Goal: Task Accomplishment & Management: Use online tool/utility

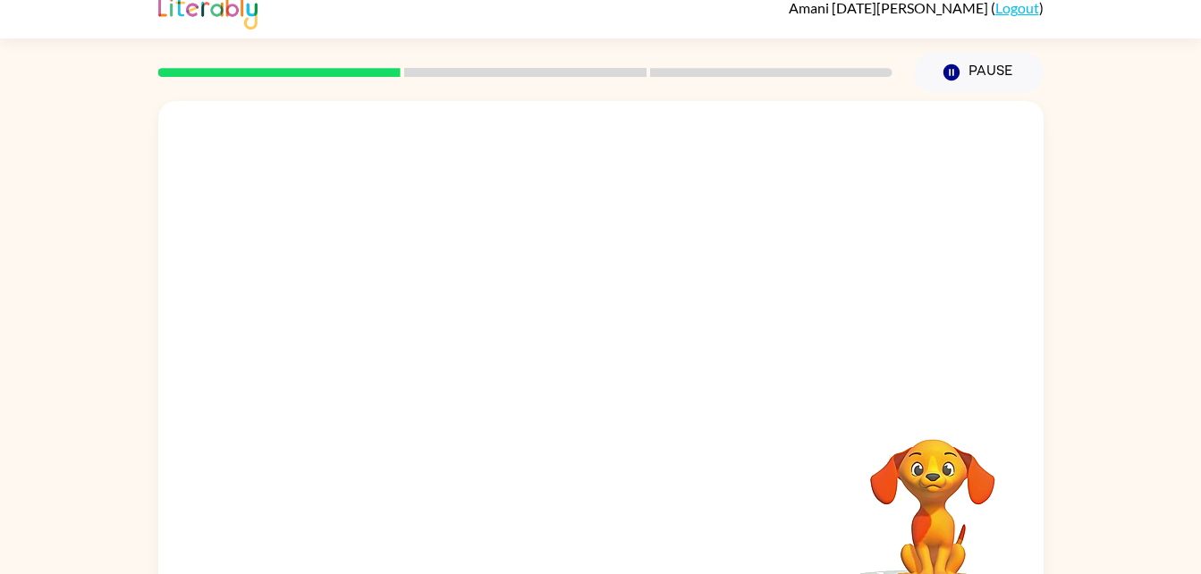
scroll to position [37, 0]
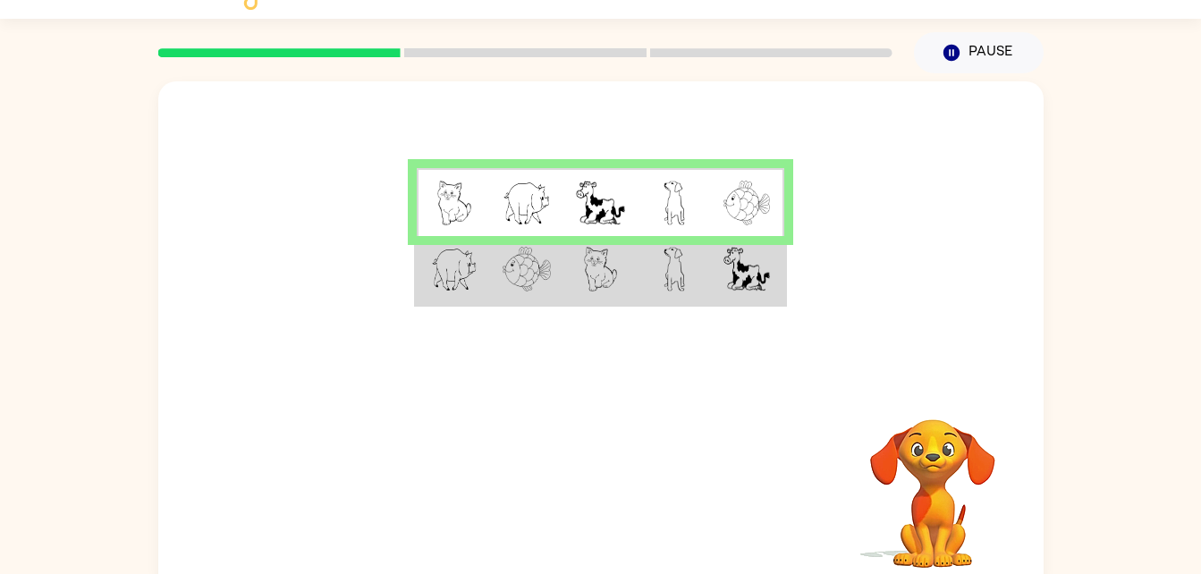
click at [617, 262] on img at bounding box center [601, 269] width 34 height 45
click at [644, 284] on td at bounding box center [674, 270] width 73 height 69
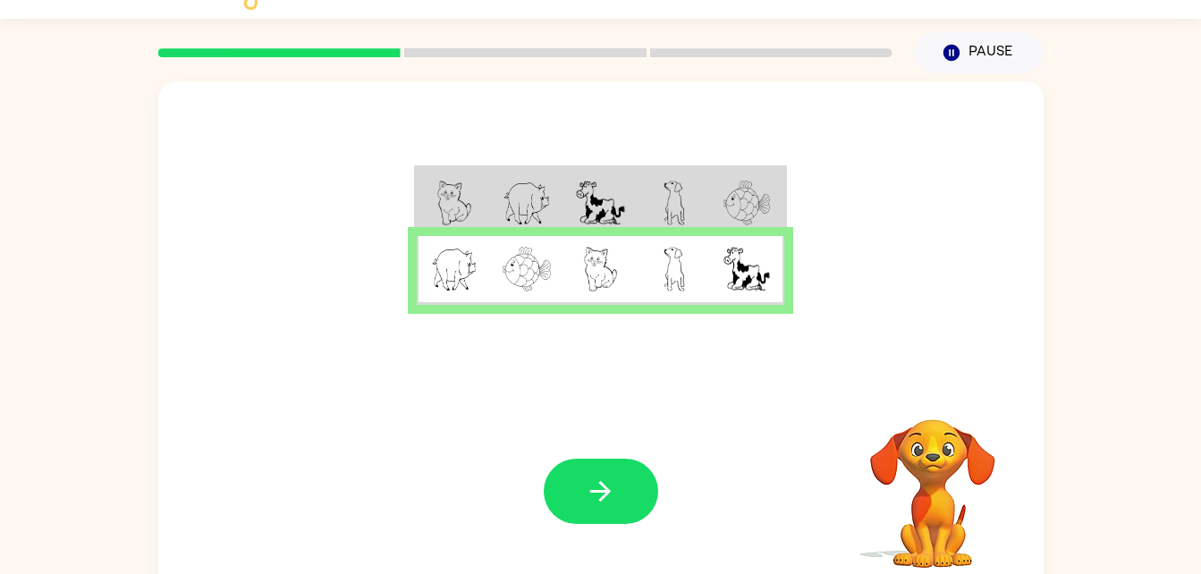
click at [629, 424] on div "Your browser must support playing .mp4 files to use Literably. Please try using…" at bounding box center [600, 491] width 885 height 201
click at [604, 478] on icon "button" at bounding box center [600, 491] width 31 height 31
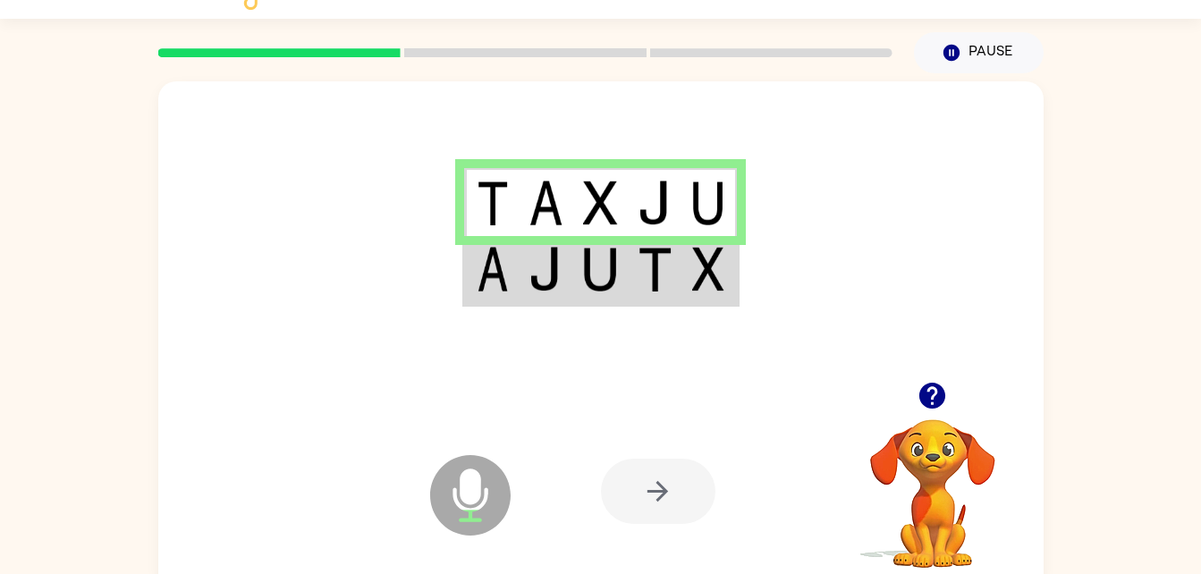
click at [674, 258] on td at bounding box center [655, 270] width 55 height 69
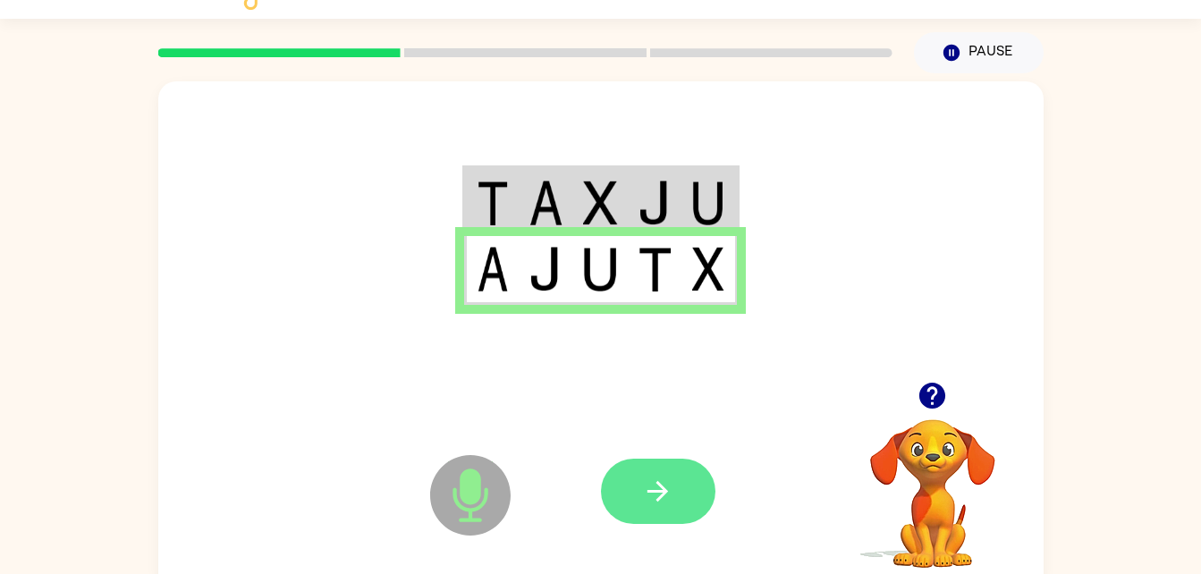
click at [669, 523] on button "button" at bounding box center [658, 491] width 114 height 65
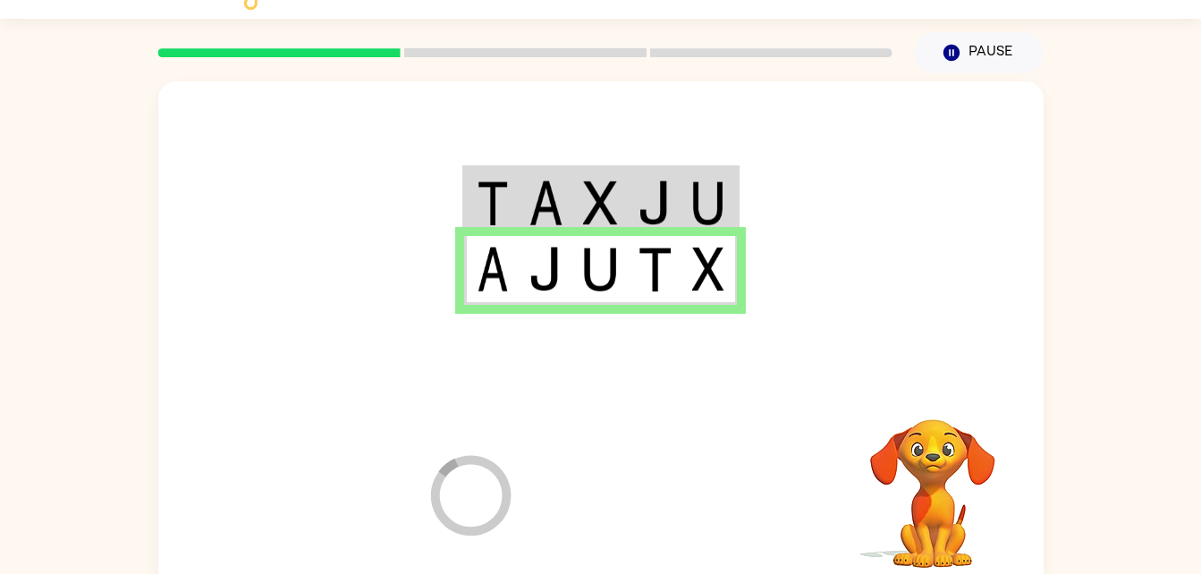
click at [668, 481] on div at bounding box center [733, 491] width 264 height 201
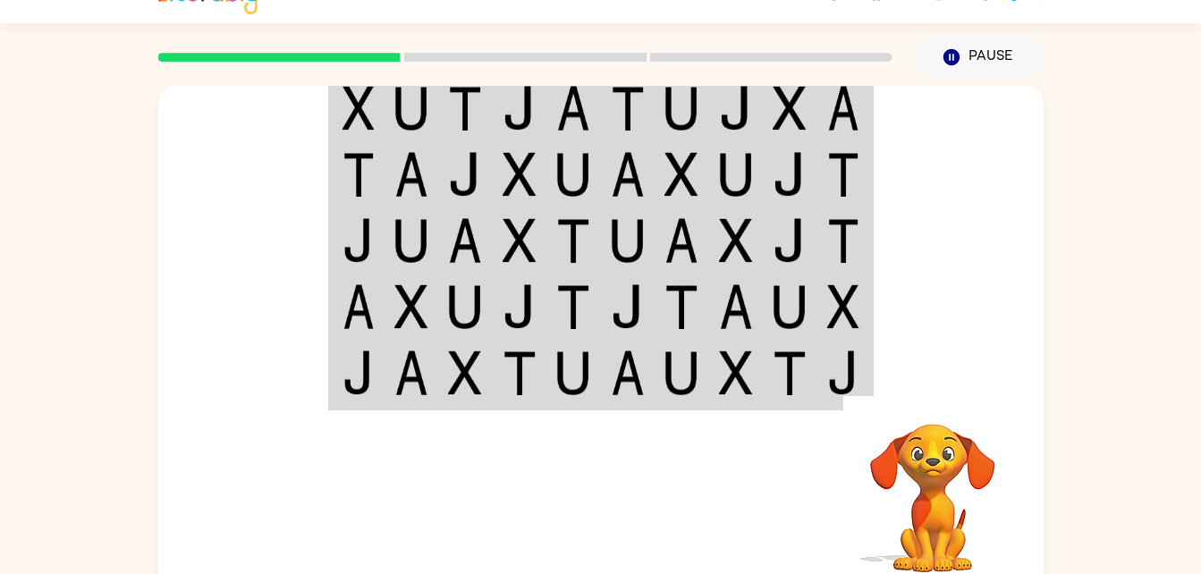
scroll to position [0, 0]
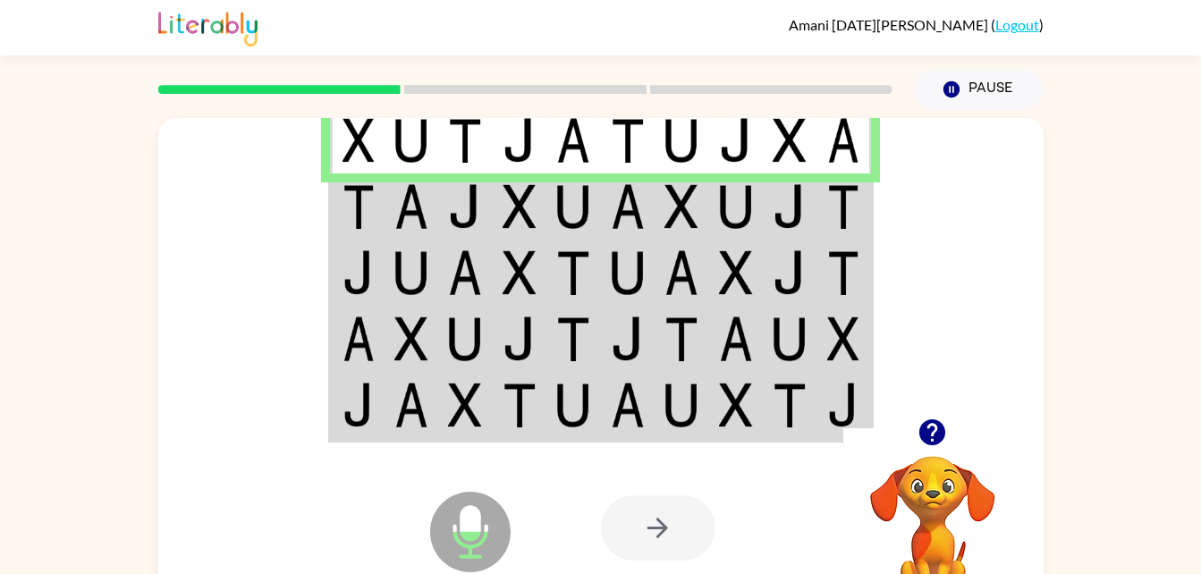
click at [705, 221] on td at bounding box center [682, 206] width 55 height 66
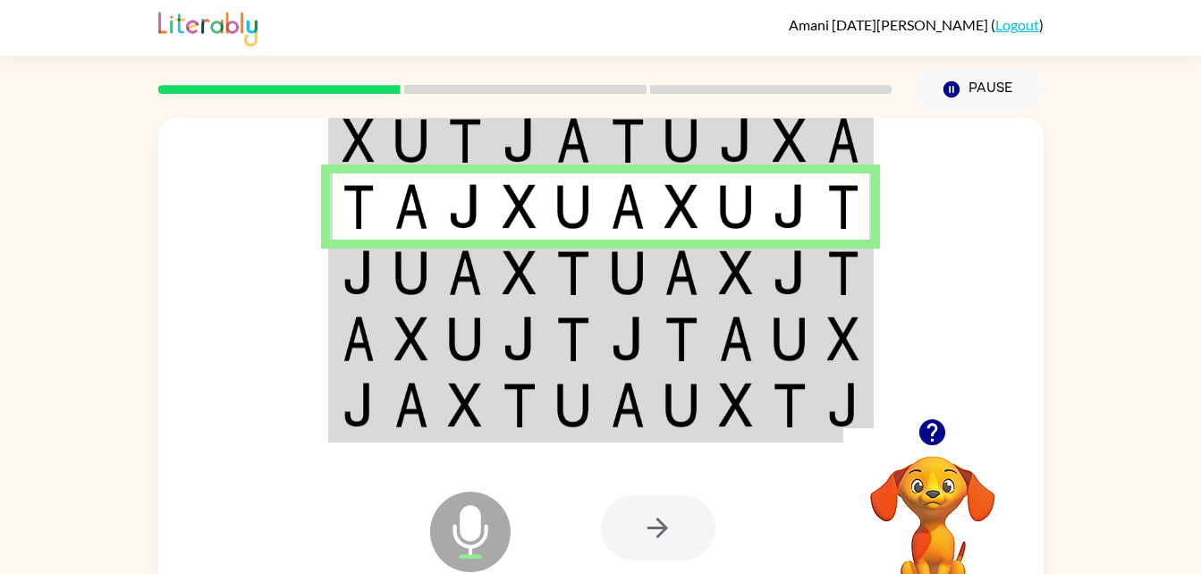
scroll to position [3, 0]
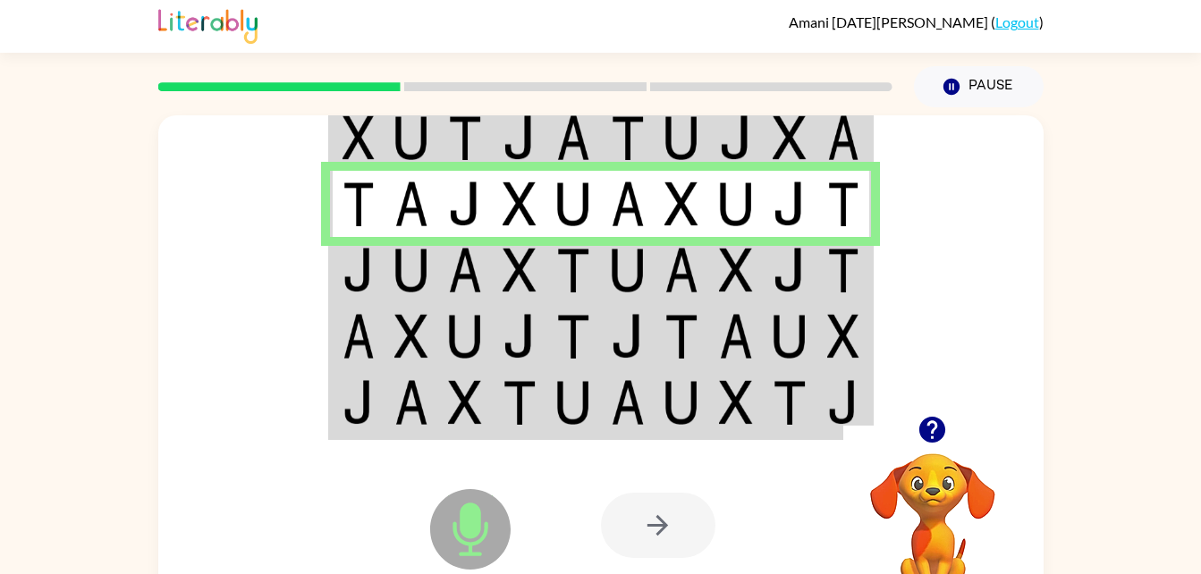
click at [587, 263] on img at bounding box center [573, 270] width 34 height 45
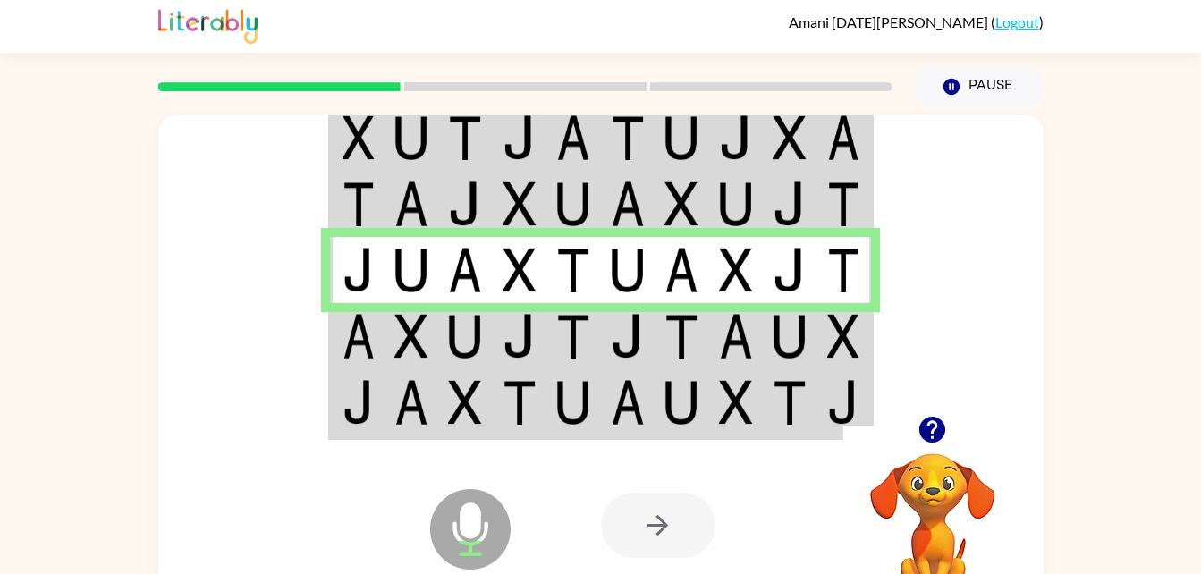
click at [588, 346] on img at bounding box center [573, 336] width 34 height 45
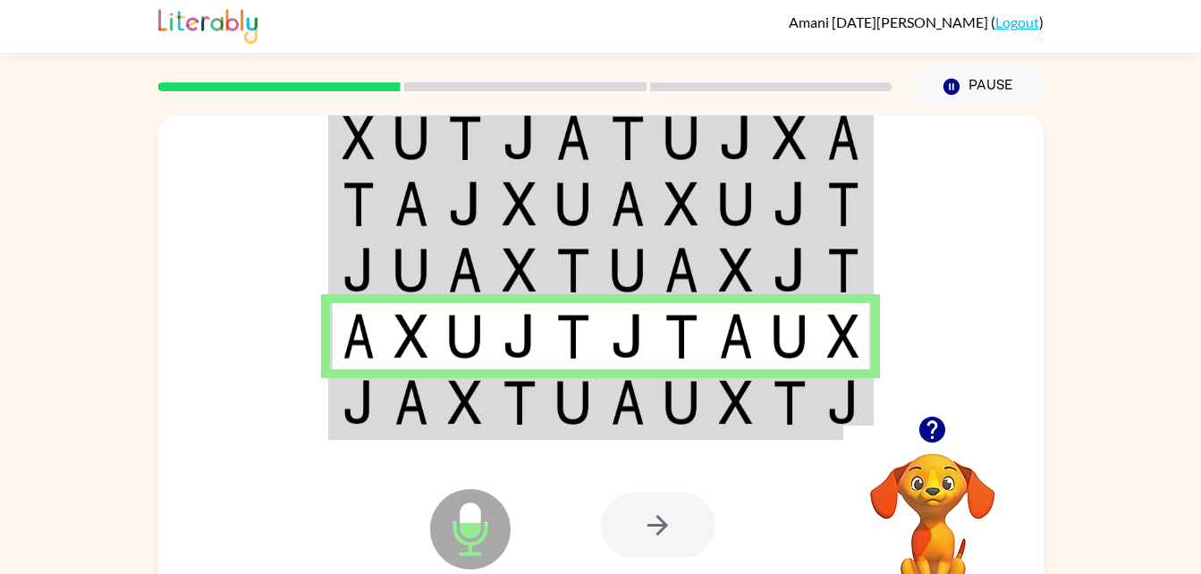
click at [604, 401] on td at bounding box center [628, 403] width 55 height 69
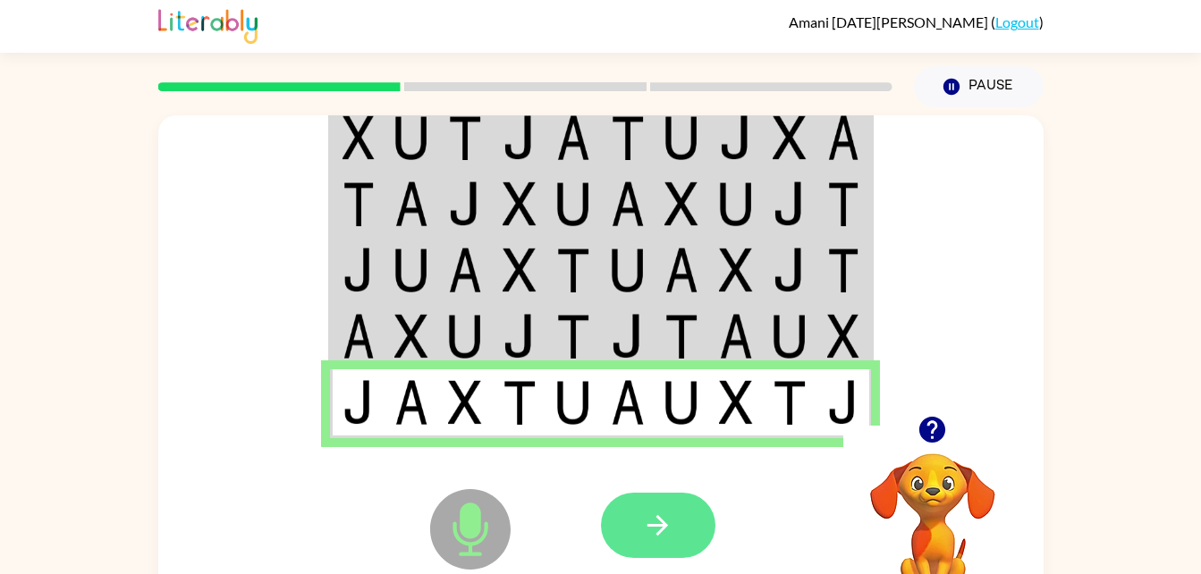
click at [680, 495] on button "button" at bounding box center [658, 525] width 114 height 65
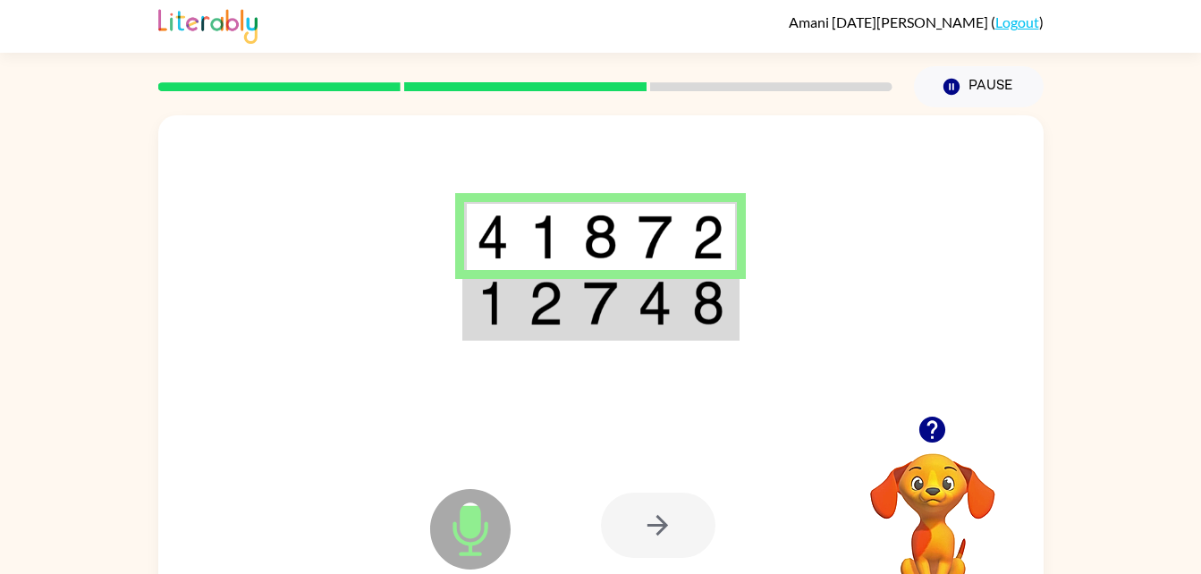
click at [669, 559] on icon "Microphone The Microphone is here when it is your turn to talk" at bounding box center [560, 552] width 268 height 134
click at [651, 527] on div at bounding box center [658, 525] width 114 height 65
click at [483, 319] on img at bounding box center [493, 303] width 32 height 45
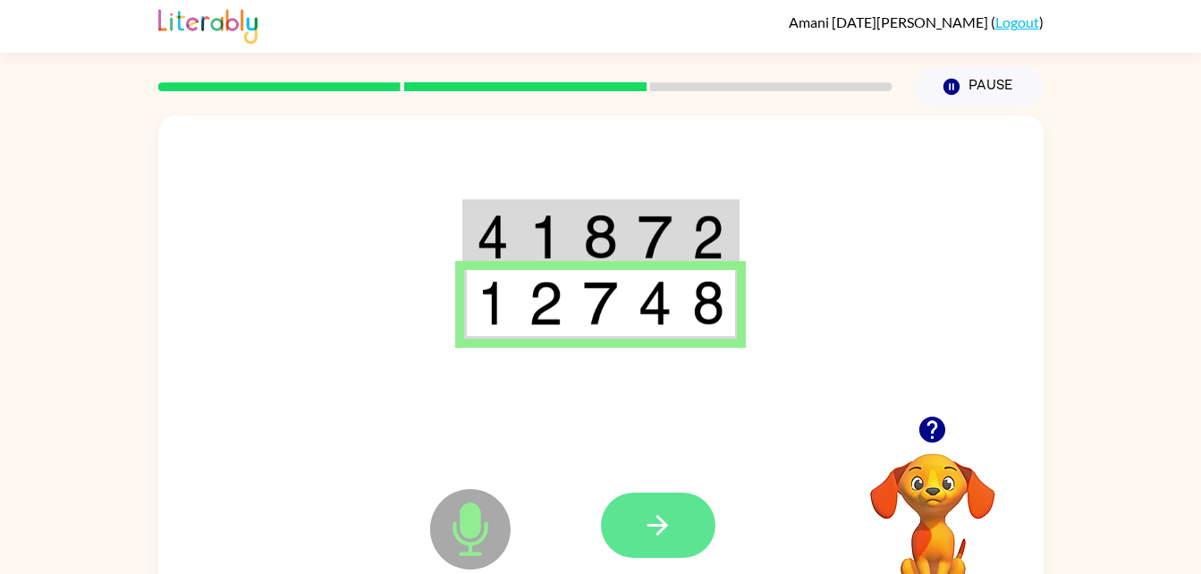
click at [655, 531] on icon "button" at bounding box center [657, 525] width 31 height 31
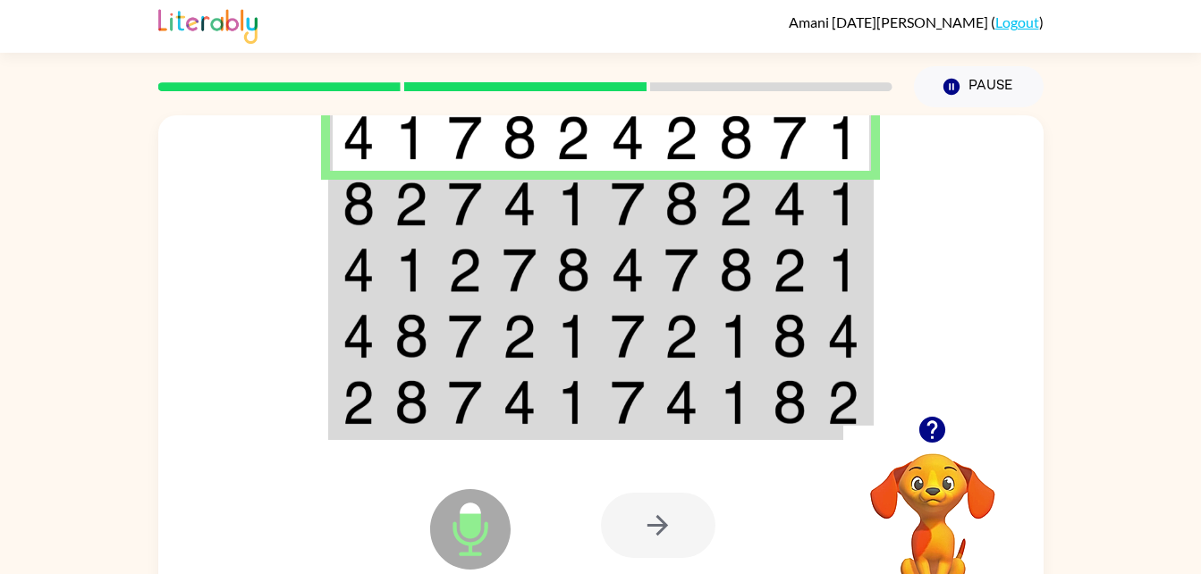
click at [810, 202] on td at bounding box center [790, 204] width 55 height 66
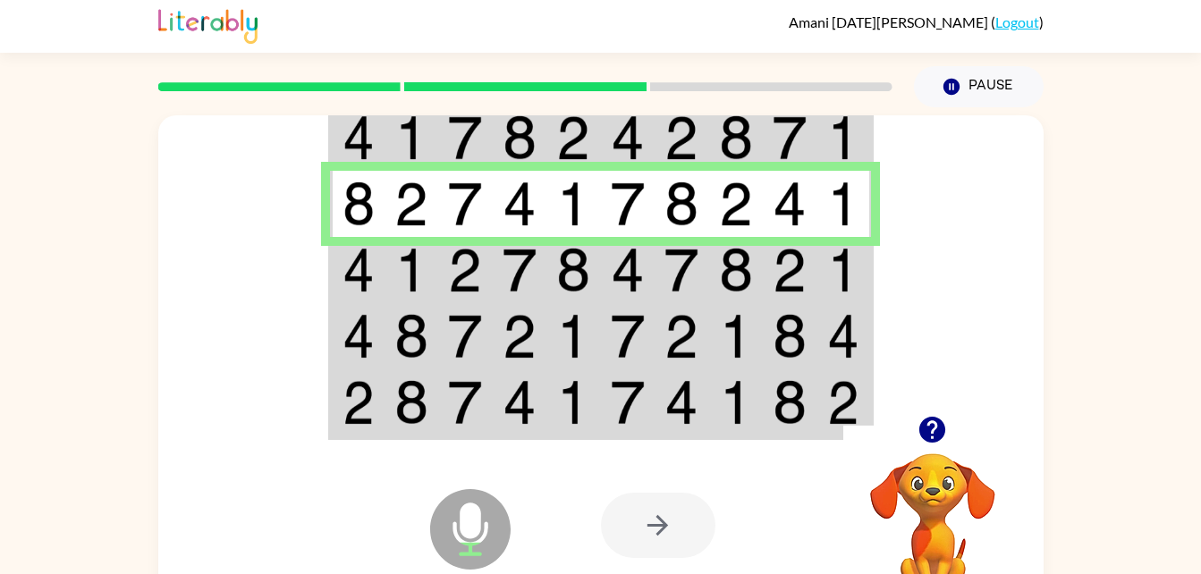
click at [443, 275] on td at bounding box center [465, 270] width 55 height 66
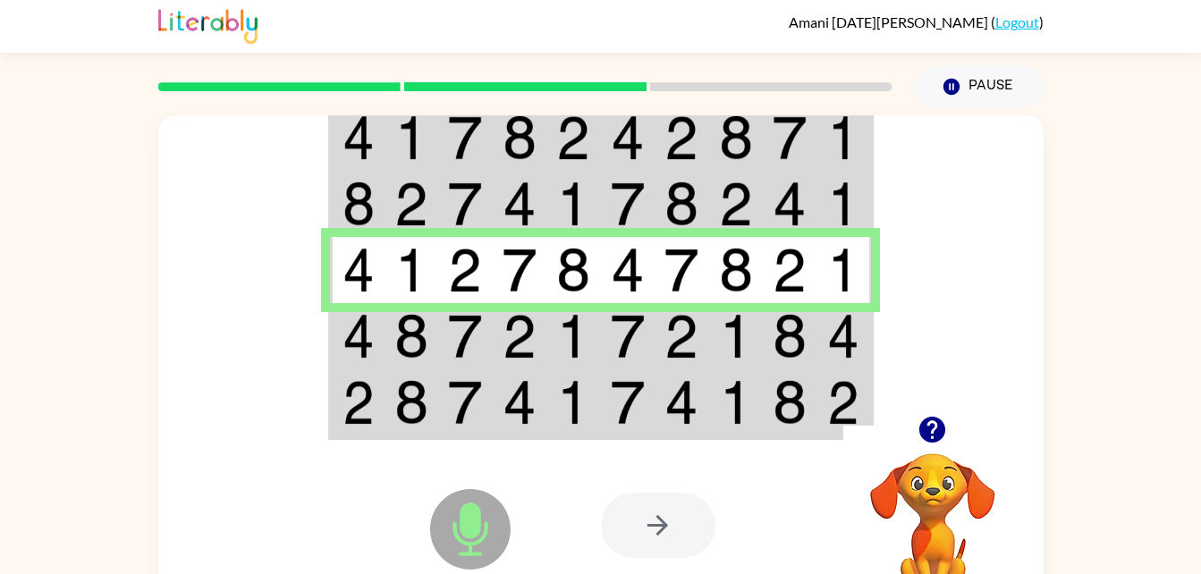
click at [741, 343] on img at bounding box center [736, 336] width 34 height 45
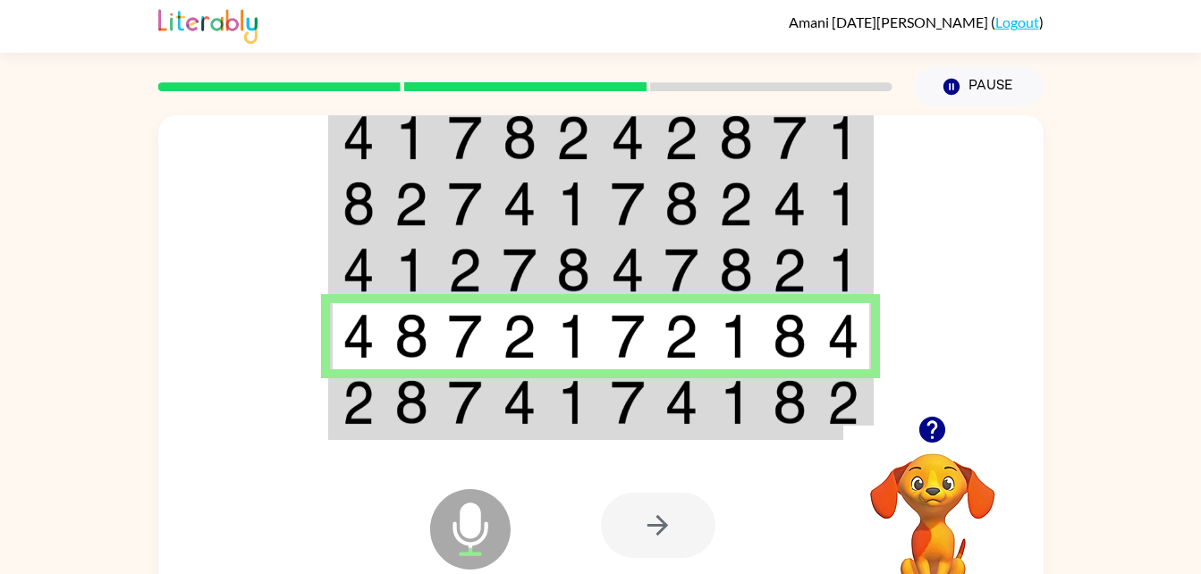
click at [789, 402] on img at bounding box center [790, 402] width 34 height 45
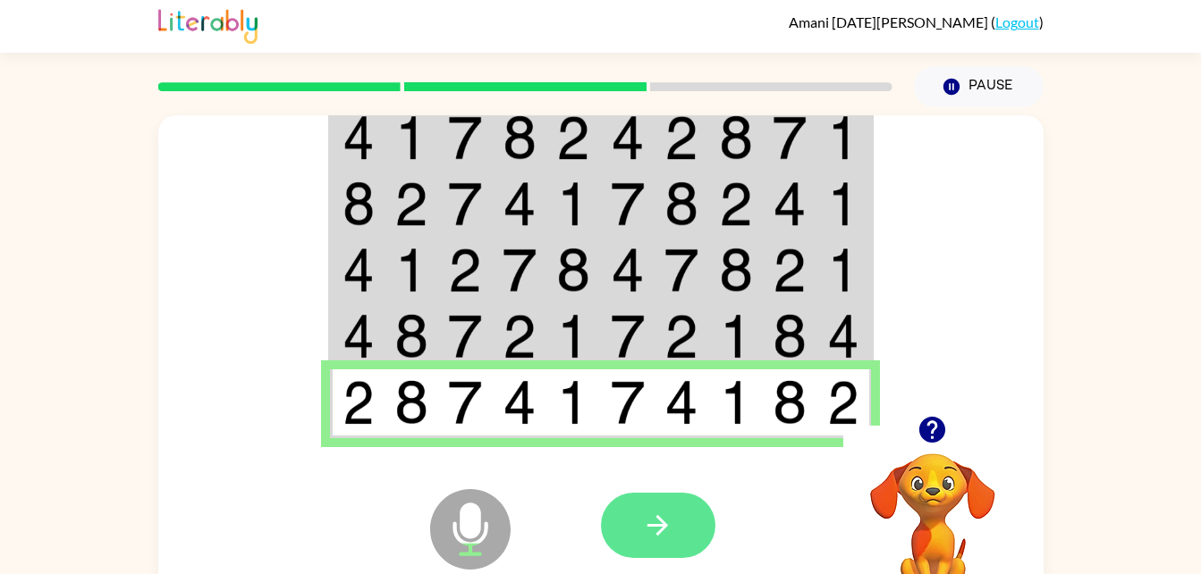
click at [636, 505] on button "button" at bounding box center [658, 525] width 114 height 65
